Goal: Information Seeking & Learning: Learn about a topic

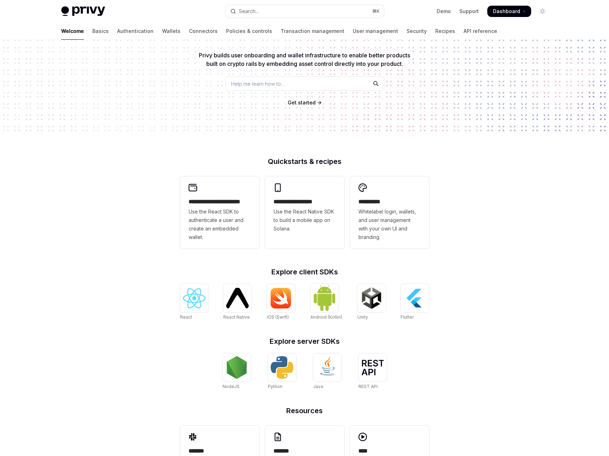
scroll to position [107, 0]
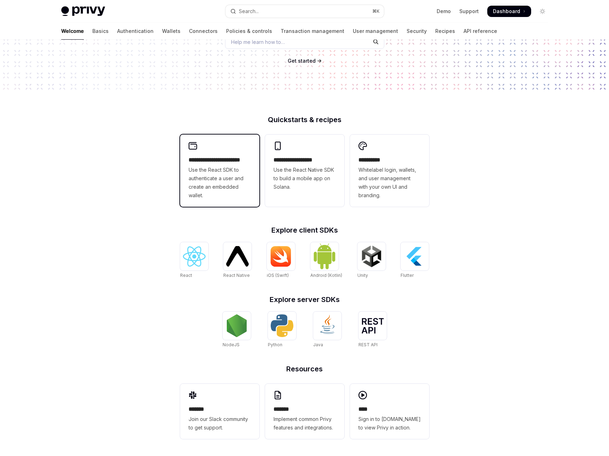
click at [242, 178] on span "Use the React SDK to authenticate a user and create an embedded wallet." at bounding box center [220, 183] width 62 height 34
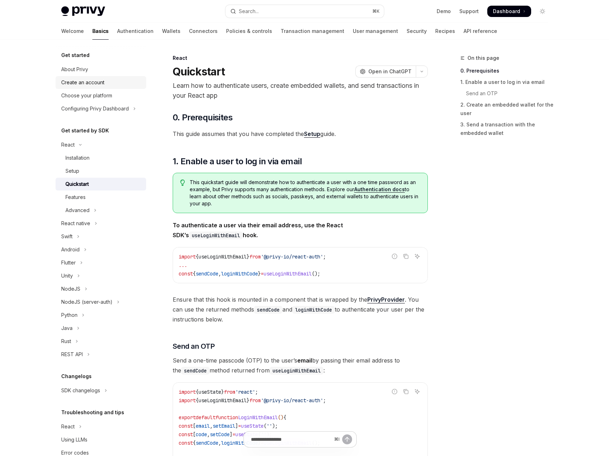
click at [92, 84] on div "Create an account" at bounding box center [82, 82] width 43 height 8
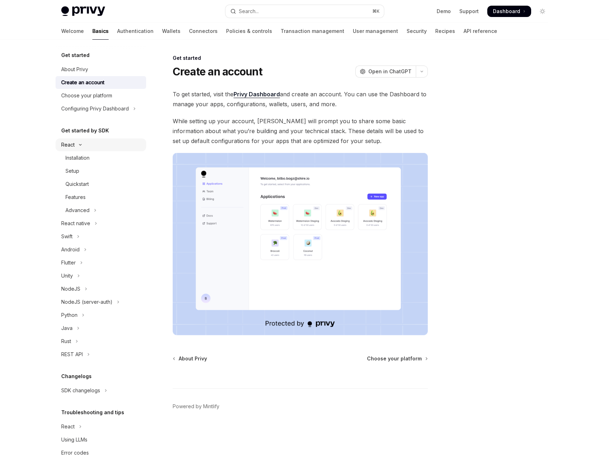
click at [78, 145] on icon "Toggle React section" at bounding box center [80, 144] width 8 height 3
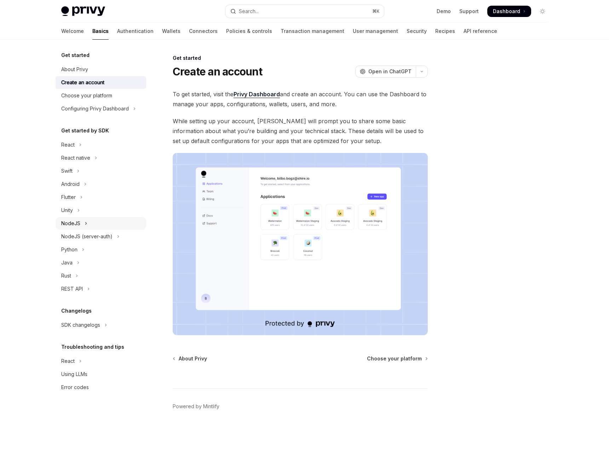
click at [89, 225] on button "NodeJS" at bounding box center [101, 223] width 91 height 13
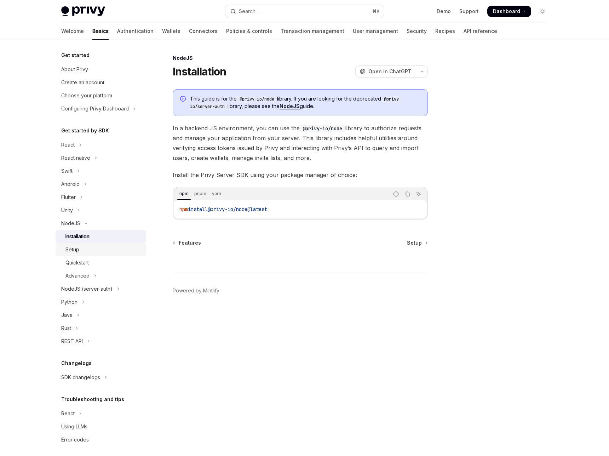
click at [86, 244] on link "Setup" at bounding box center [101, 249] width 91 height 13
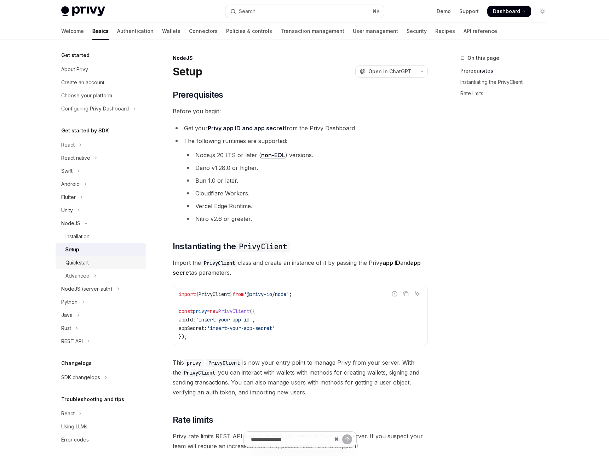
click at [85, 261] on div "Quickstart" at bounding box center [76, 262] width 23 height 8
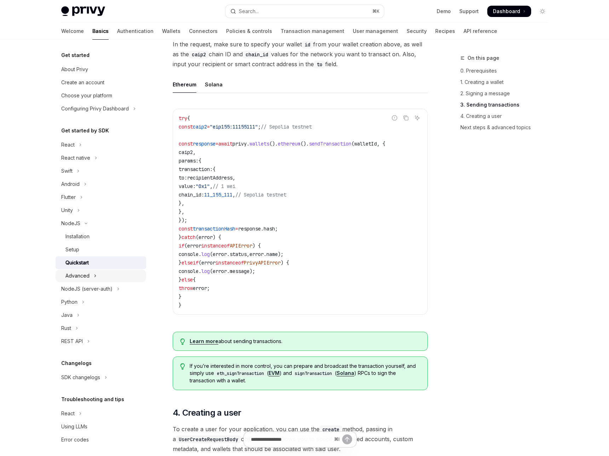
scroll to position [4, 0]
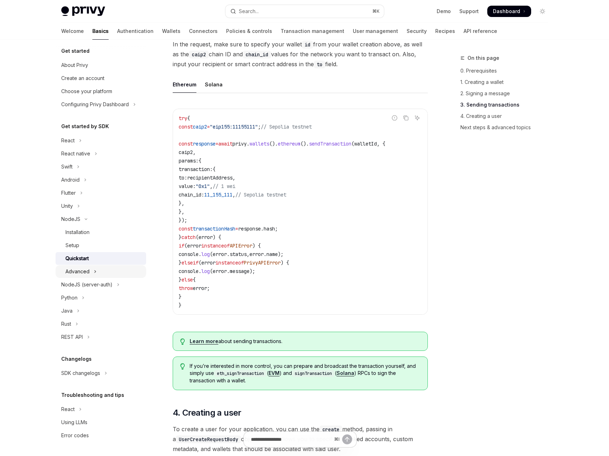
click at [81, 276] on button "Advanced" at bounding box center [101, 271] width 91 height 13
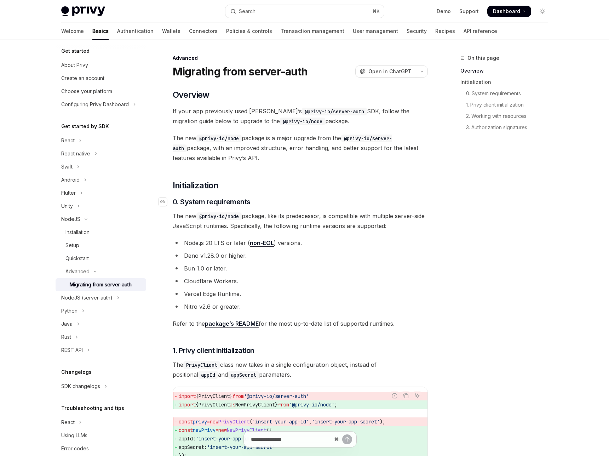
click at [274, 205] on h3 "​ 0. System requirements" at bounding box center [300, 202] width 255 height 10
click at [96, 95] on div "Choose your platform" at bounding box center [86, 91] width 51 height 8
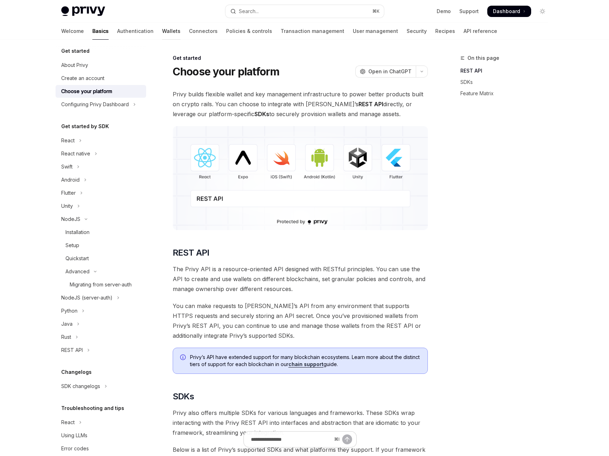
click at [162, 32] on link "Wallets" at bounding box center [171, 31] width 18 height 17
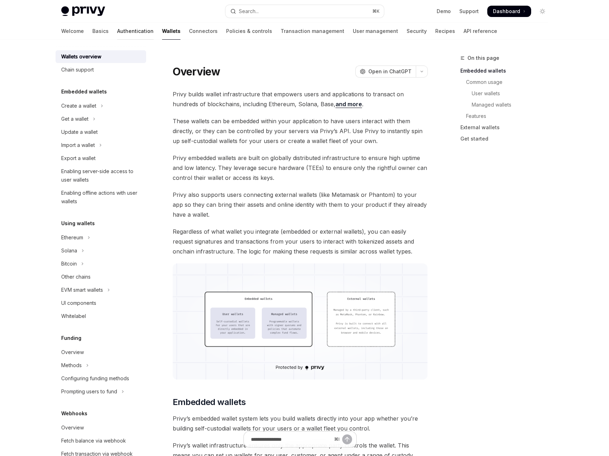
click at [117, 33] on link "Authentication" at bounding box center [135, 31] width 36 height 17
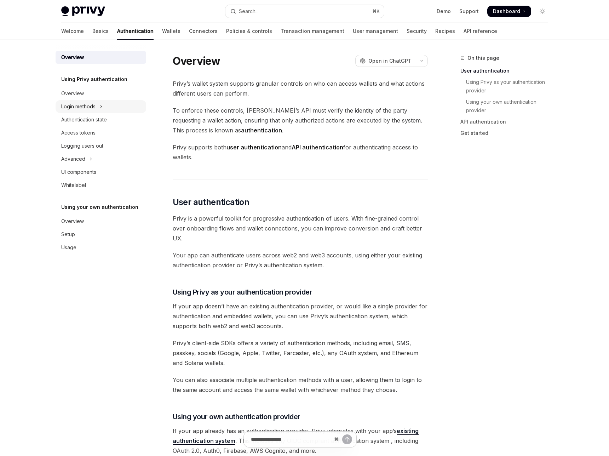
click at [96, 108] on button "Login methods" at bounding box center [101, 106] width 91 height 13
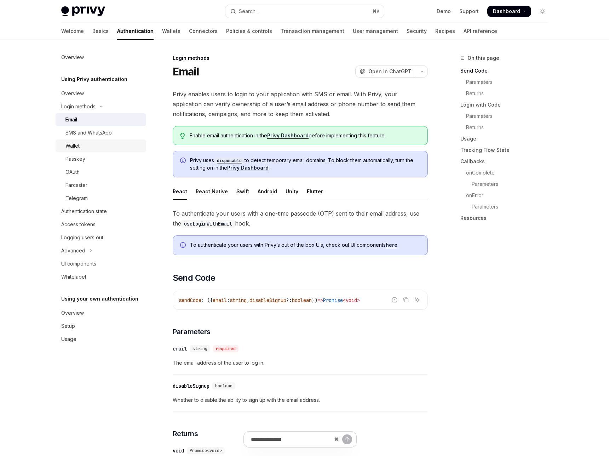
click at [79, 142] on div "Wallet" at bounding box center [72, 146] width 14 height 8
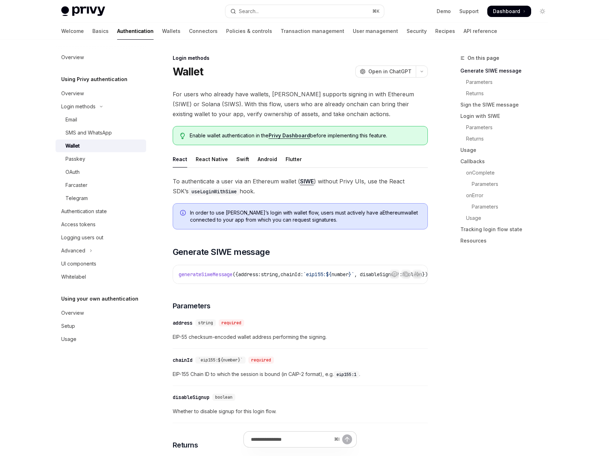
type textarea "*"
